Goal: Communication & Community: Ask a question

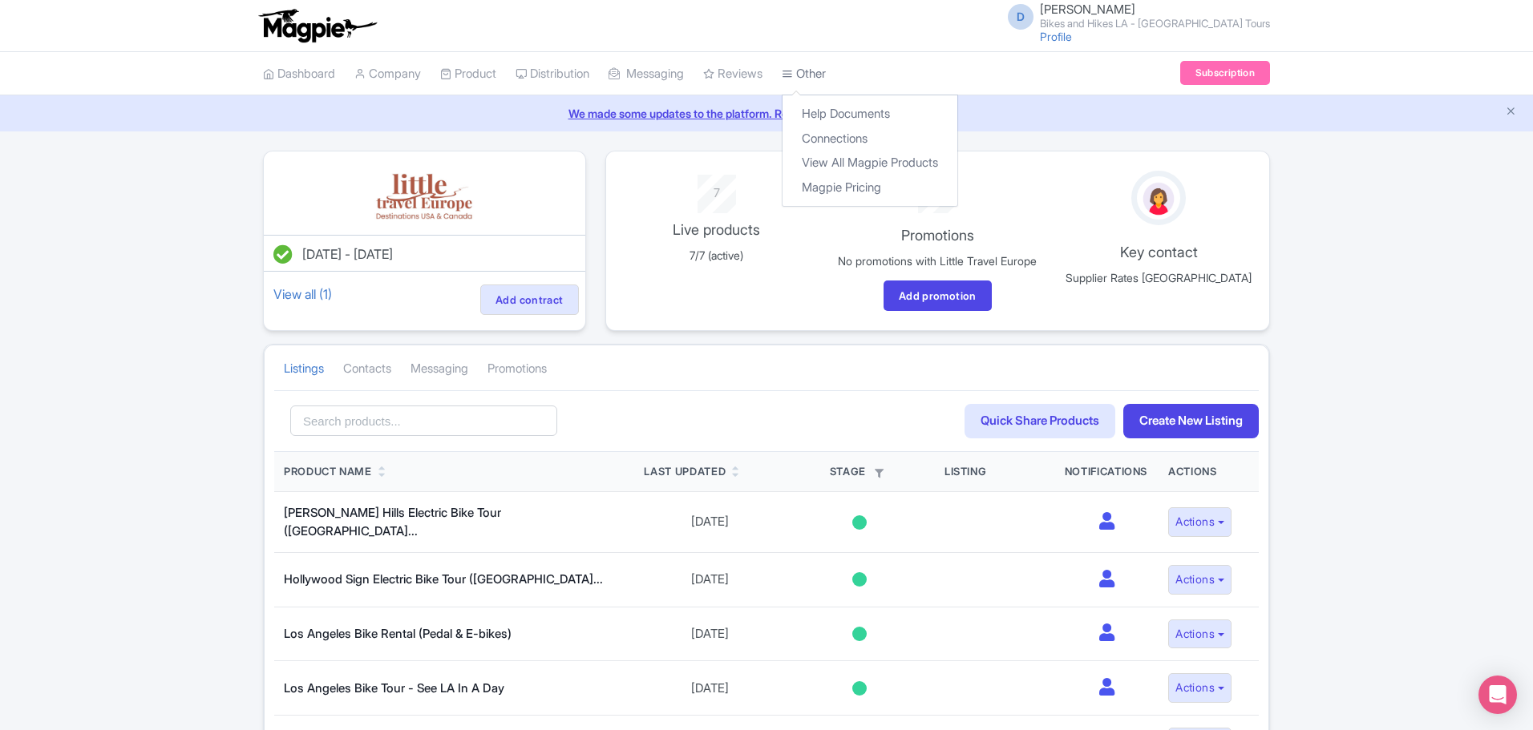
click at [826, 70] on link "Other" at bounding box center [804, 74] width 44 height 44
click at [321, 72] on link "Dashboard" at bounding box center [299, 74] width 72 height 44
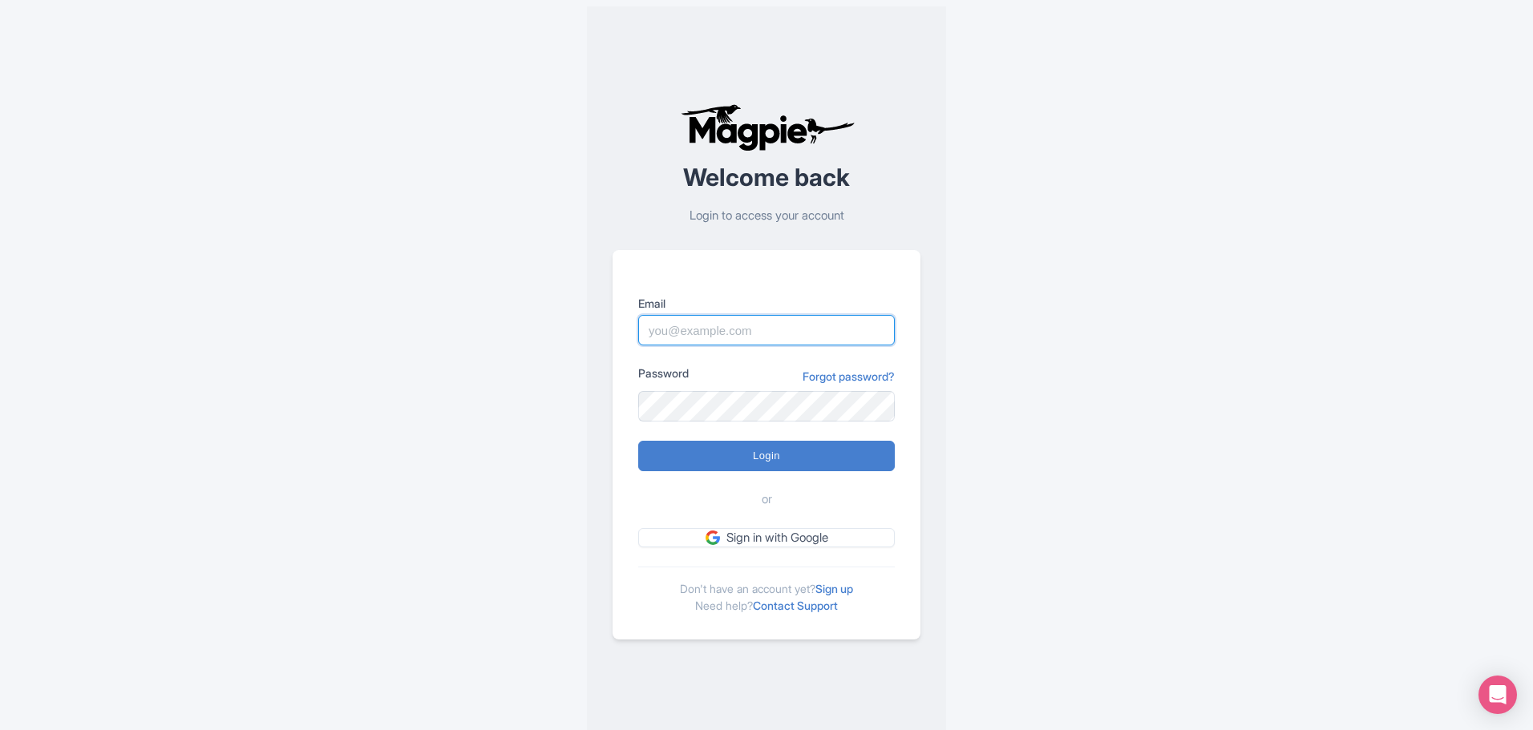
click at [748, 335] on input "Email" at bounding box center [766, 330] width 257 height 30
type input "[EMAIL_ADDRESS][DOMAIN_NAME]"
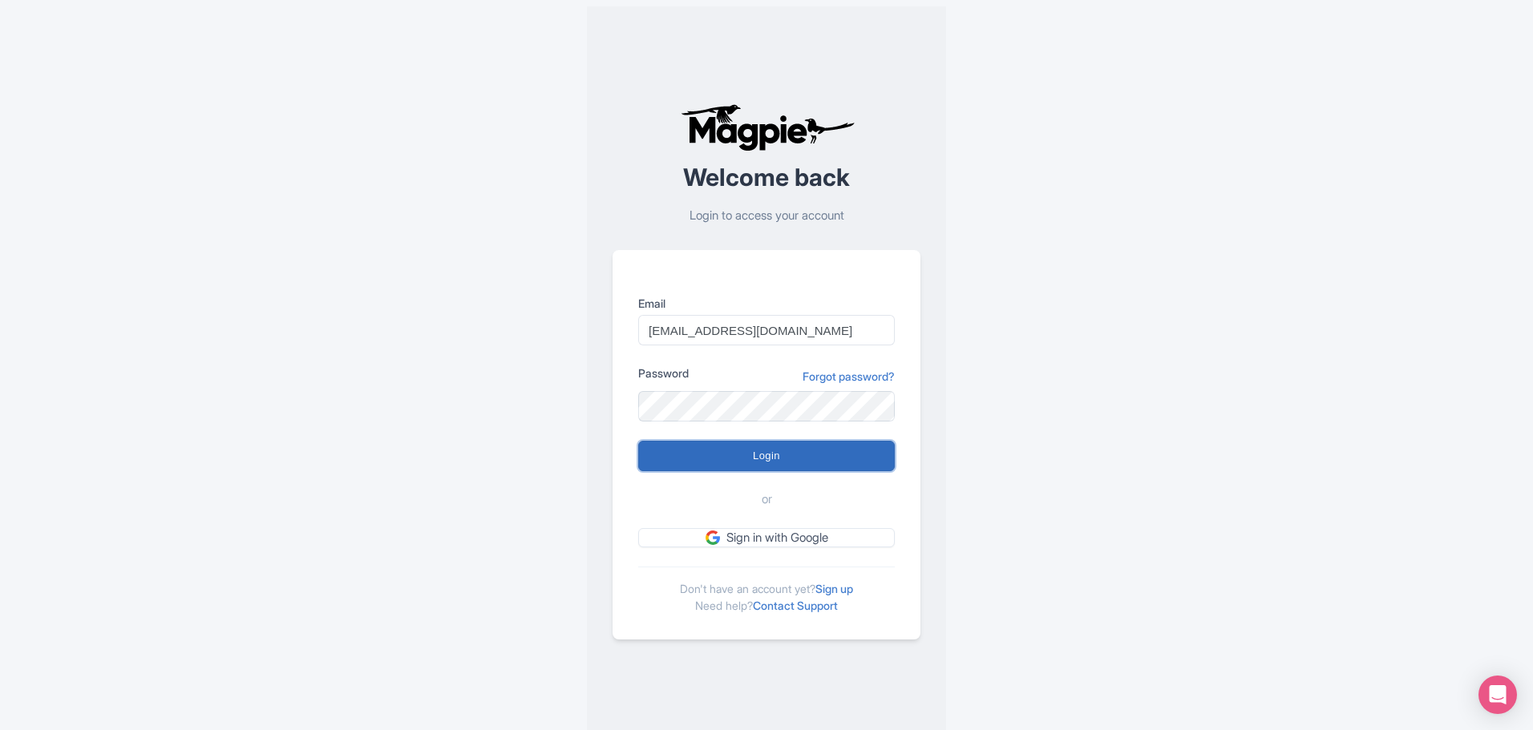
click at [738, 467] on input "Login" at bounding box center [766, 456] width 257 height 30
type input "Logging in..."
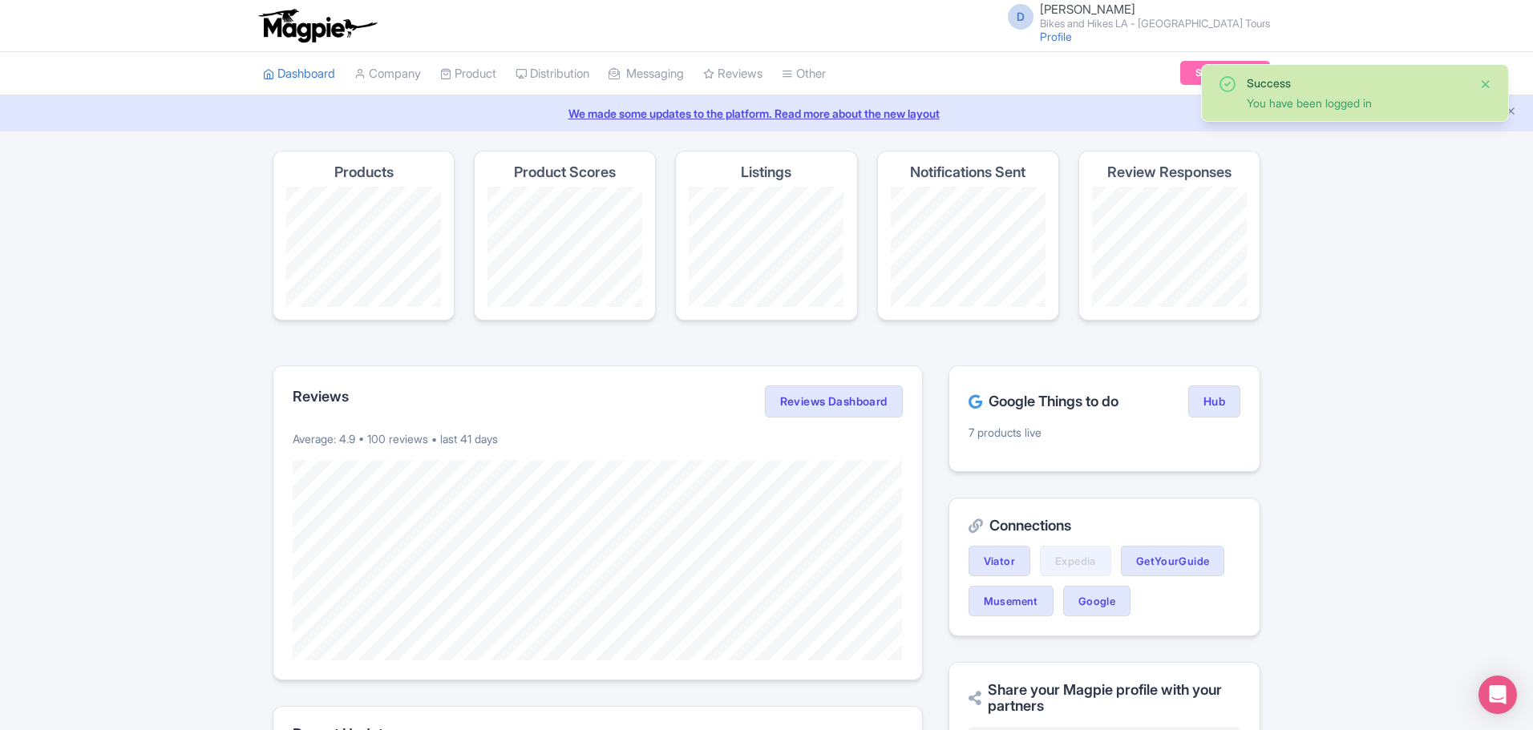
click at [1490, 83] on button "Close" at bounding box center [1485, 84] width 13 height 19
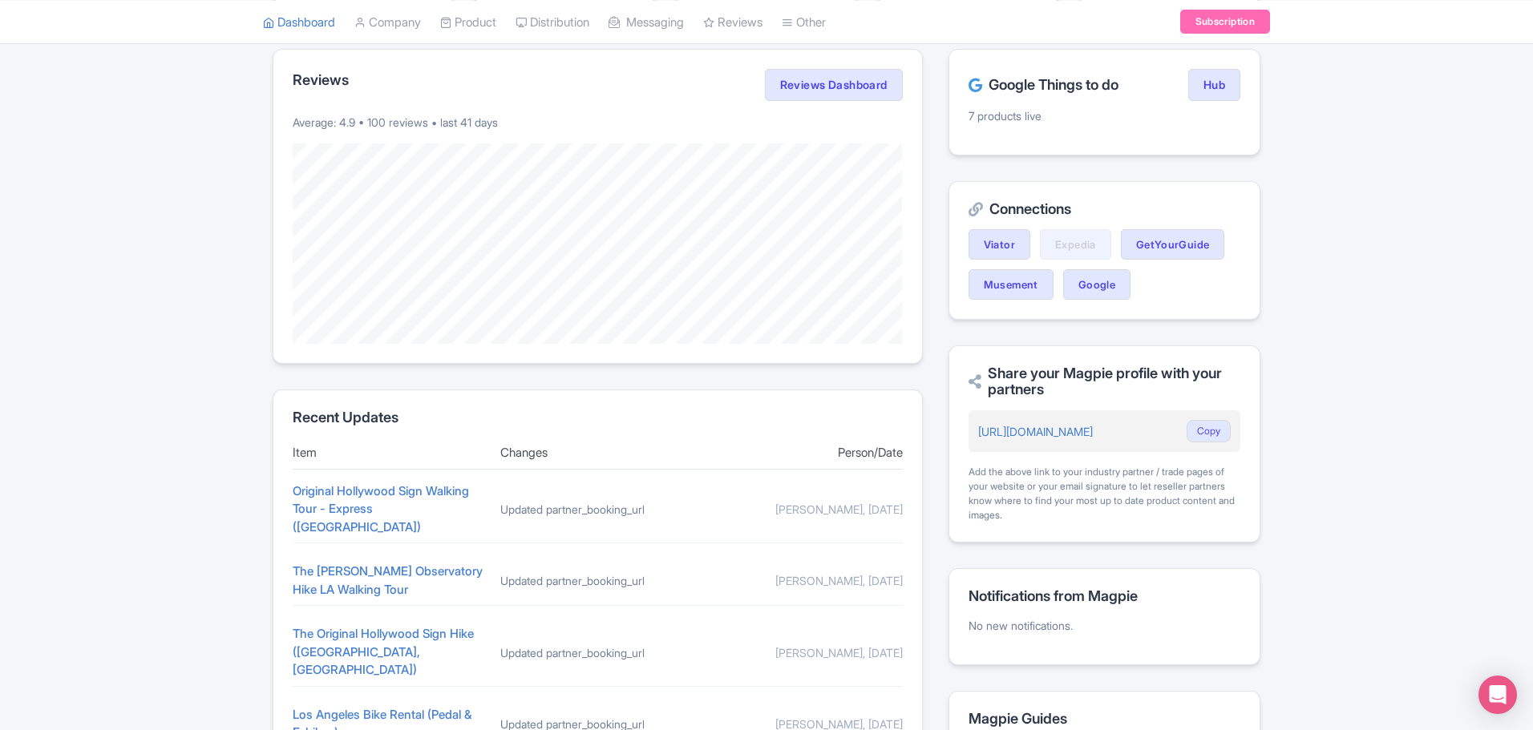
scroll to position [506, 0]
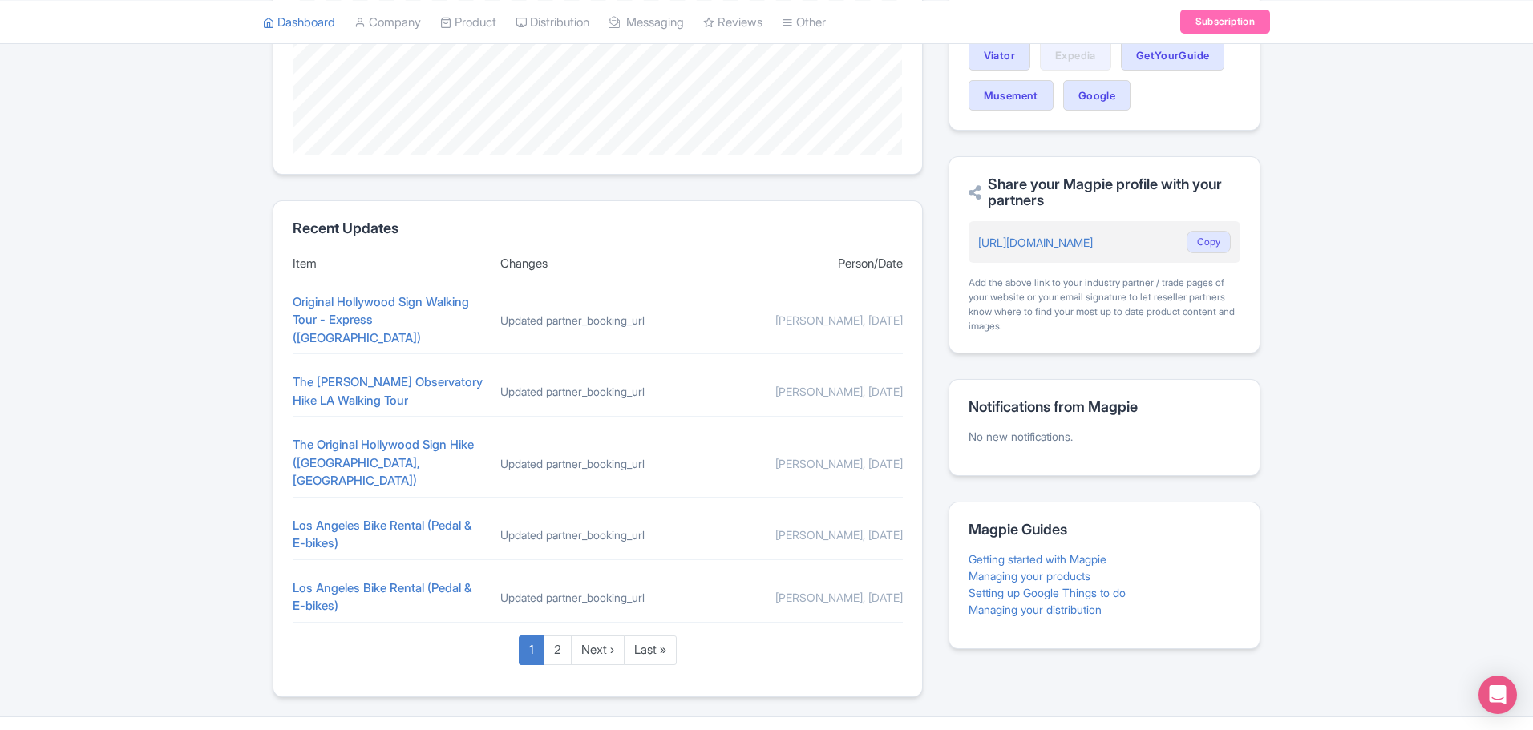
click at [1238, 730] on link "Magpie Help" at bounding box center [1238, 742] width 63 height 14
click at [1487, 692] on div "Open Intercom Messenger" at bounding box center [1498, 695] width 42 height 42
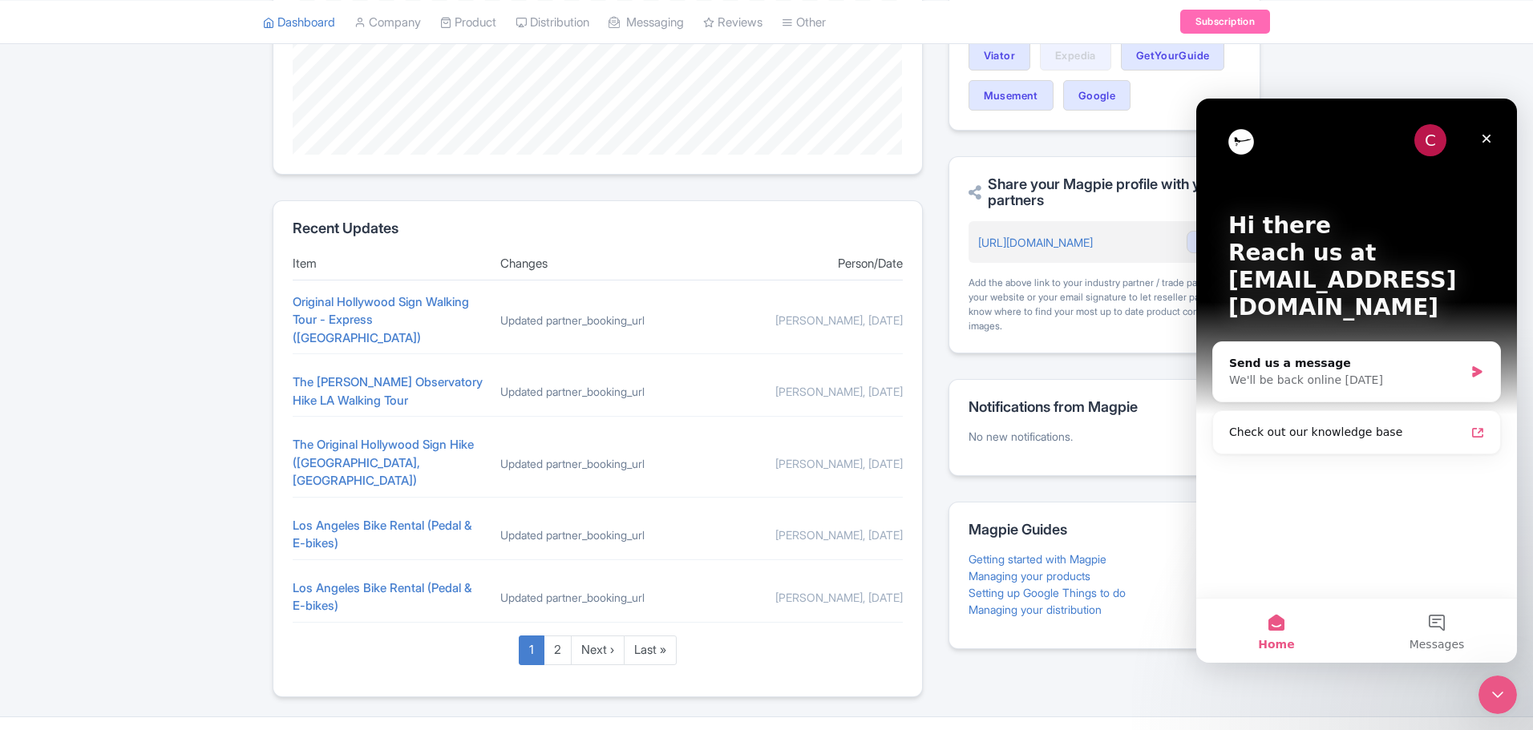
scroll to position [0, 0]
click at [1430, 625] on button "Messages" at bounding box center [1437, 631] width 160 height 64
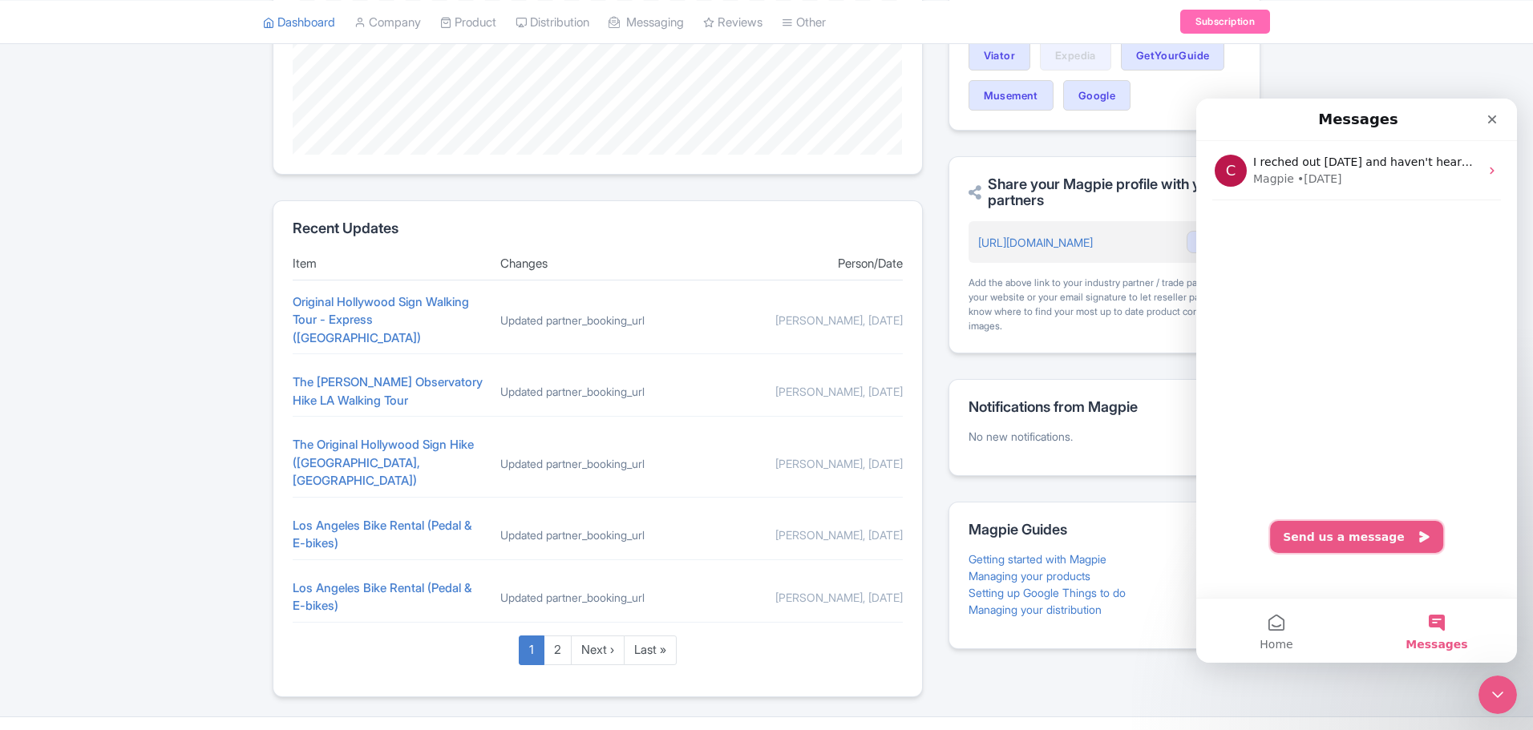
click at [1379, 540] on button "Send us a message" at bounding box center [1356, 537] width 173 height 32
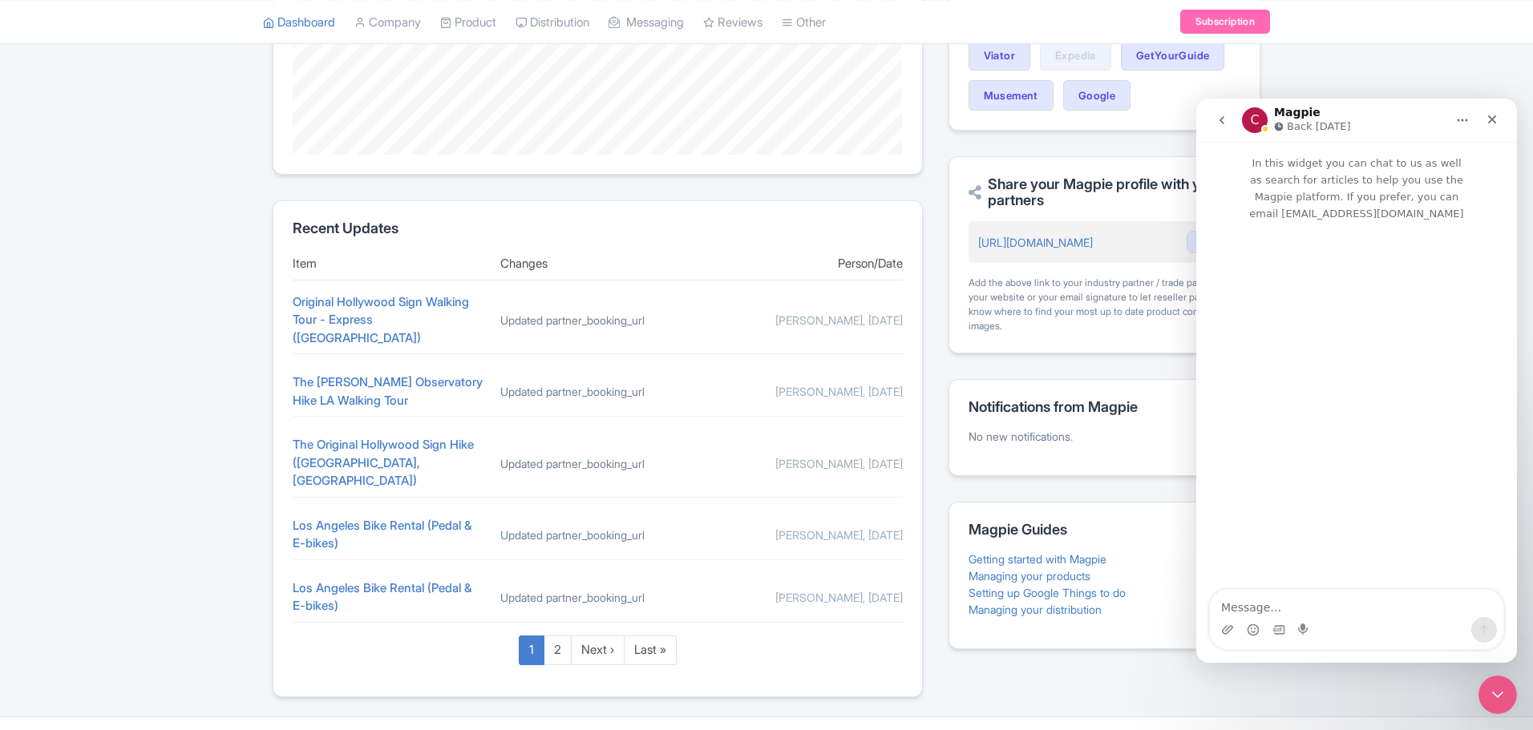
click at [1347, 617] on div "Intercom messenger" at bounding box center [1356, 630] width 293 height 26
click at [1345, 612] on textarea "Message…" at bounding box center [1356, 603] width 293 height 27
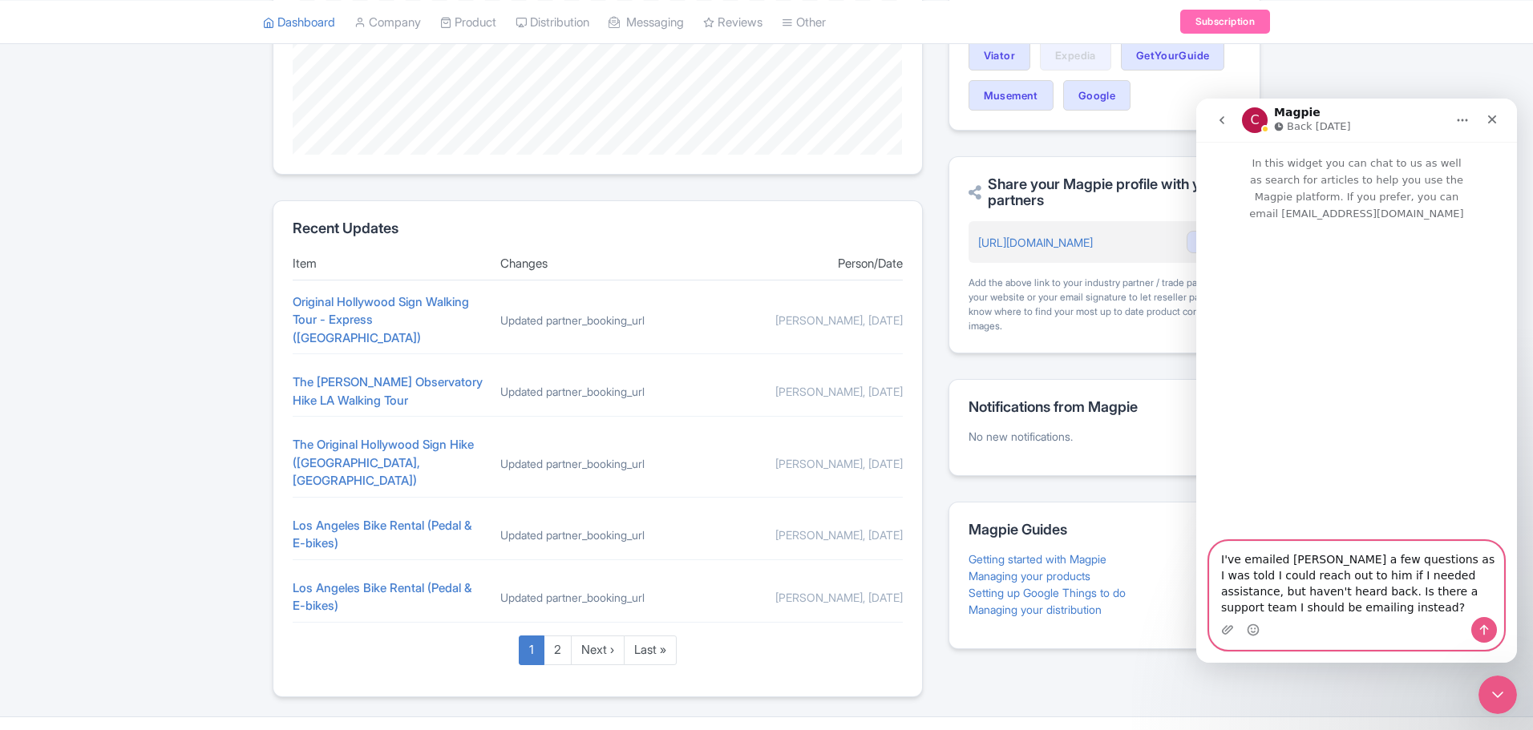
type textarea "I've emailed [PERSON_NAME] a few questions as I was told I could reach out to h…"
click at [1482, 630] on icon "Send a message…" at bounding box center [1484, 630] width 13 height 13
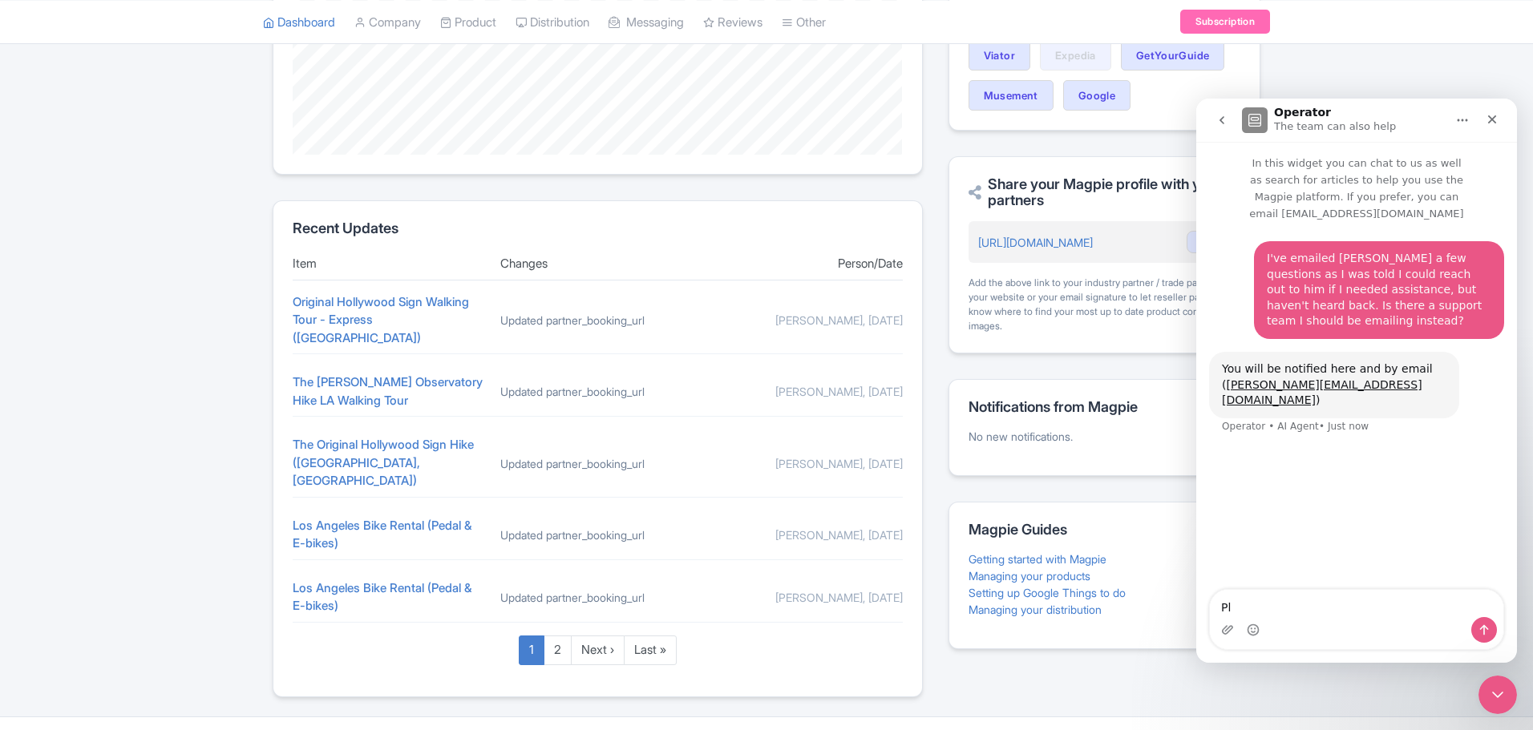
type textarea "P"
